Goal: Find contact information: Find contact information

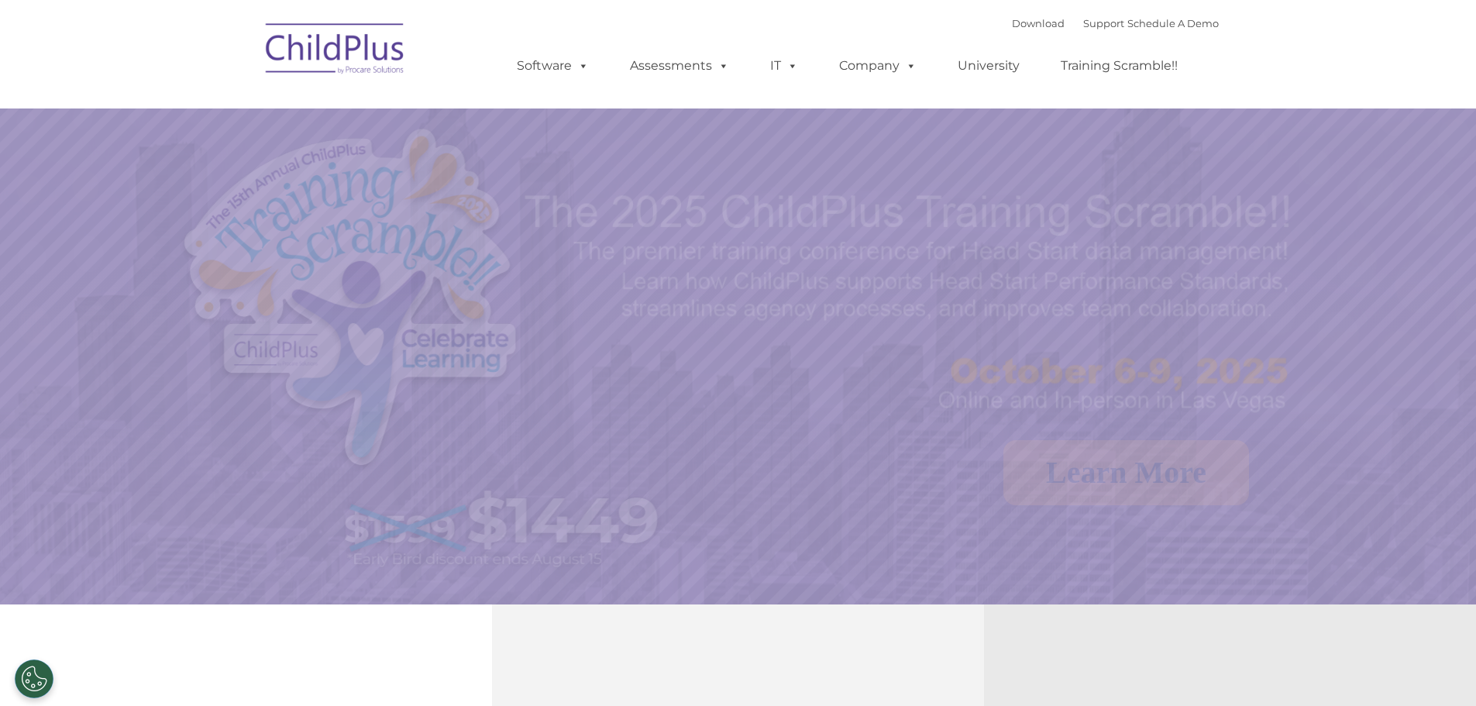
select select "MEDIUM"
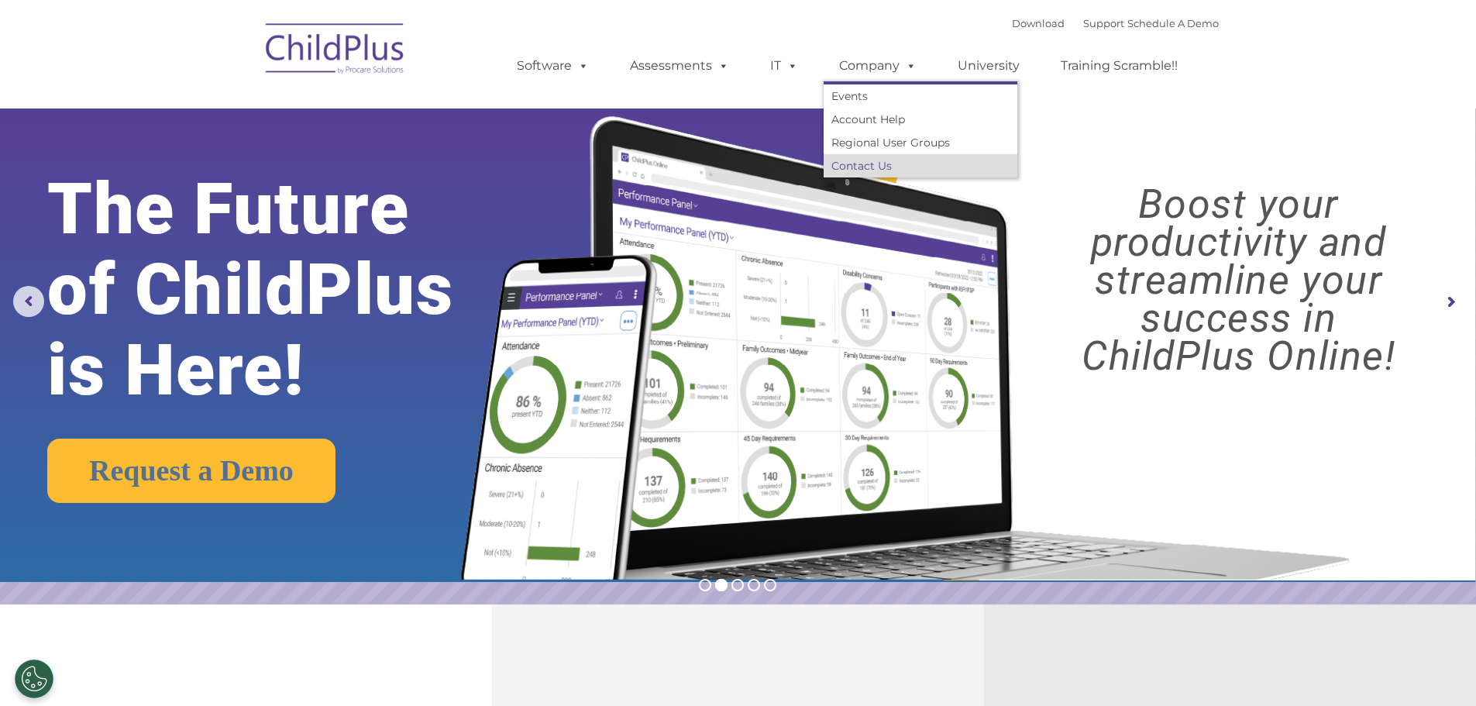
click at [886, 166] on link "Contact Us" at bounding box center [921, 165] width 194 height 23
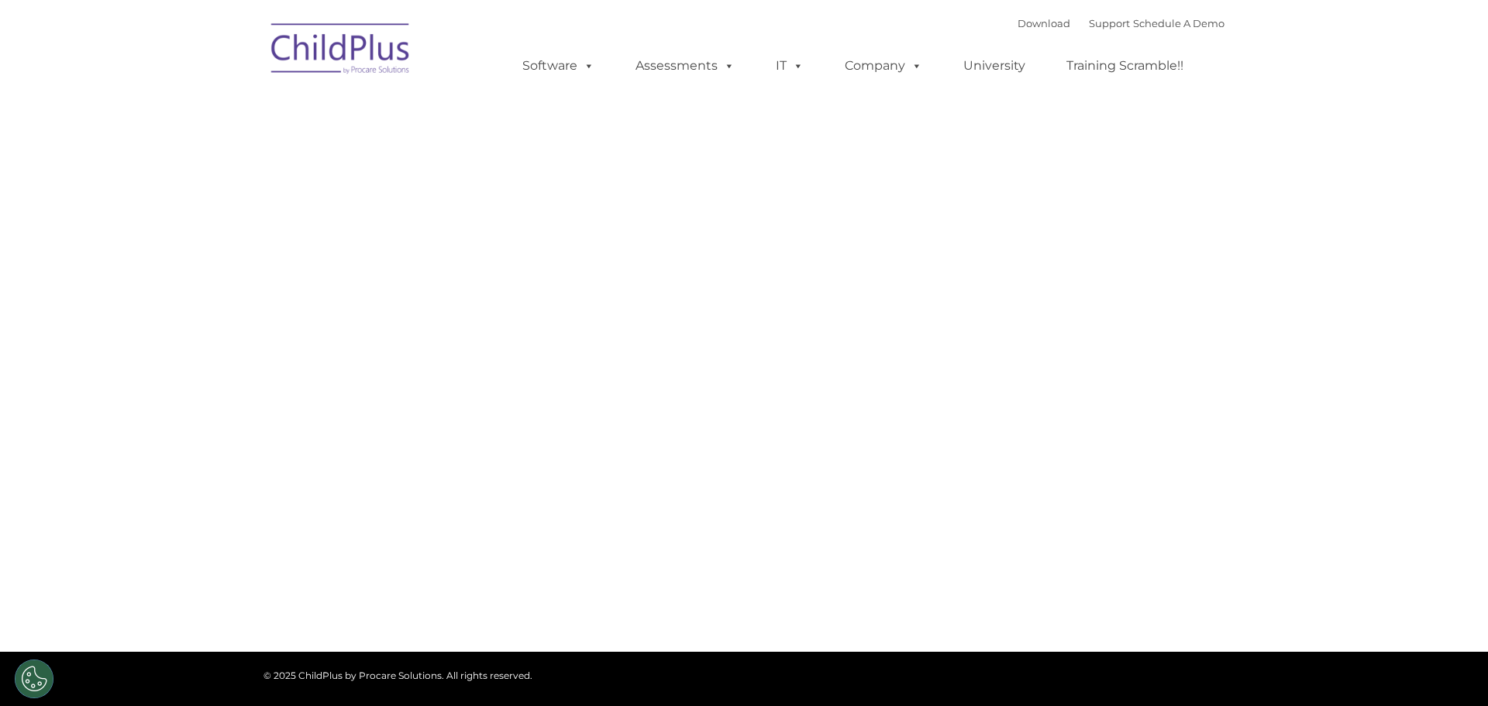
type input ""
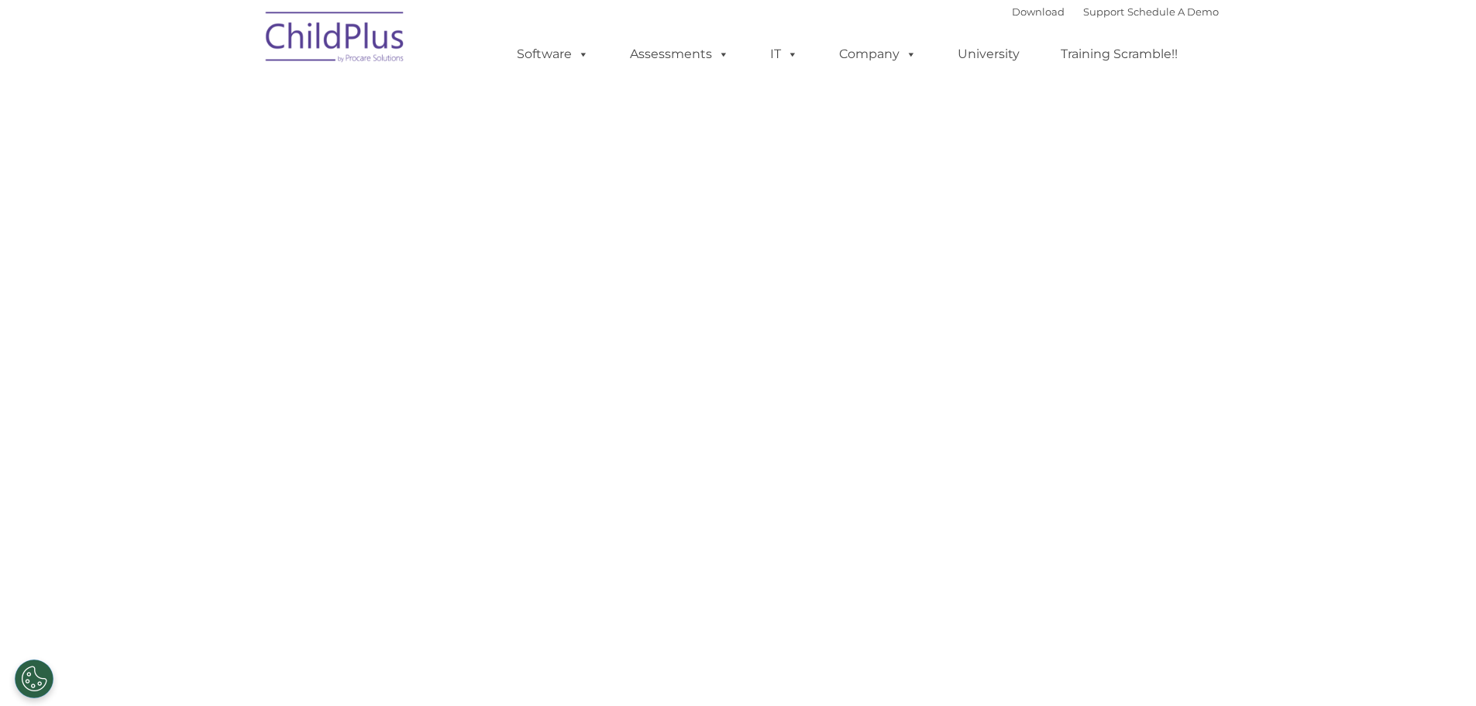
select select "MEDIUM"
